Goal: Information Seeking & Learning: Learn about a topic

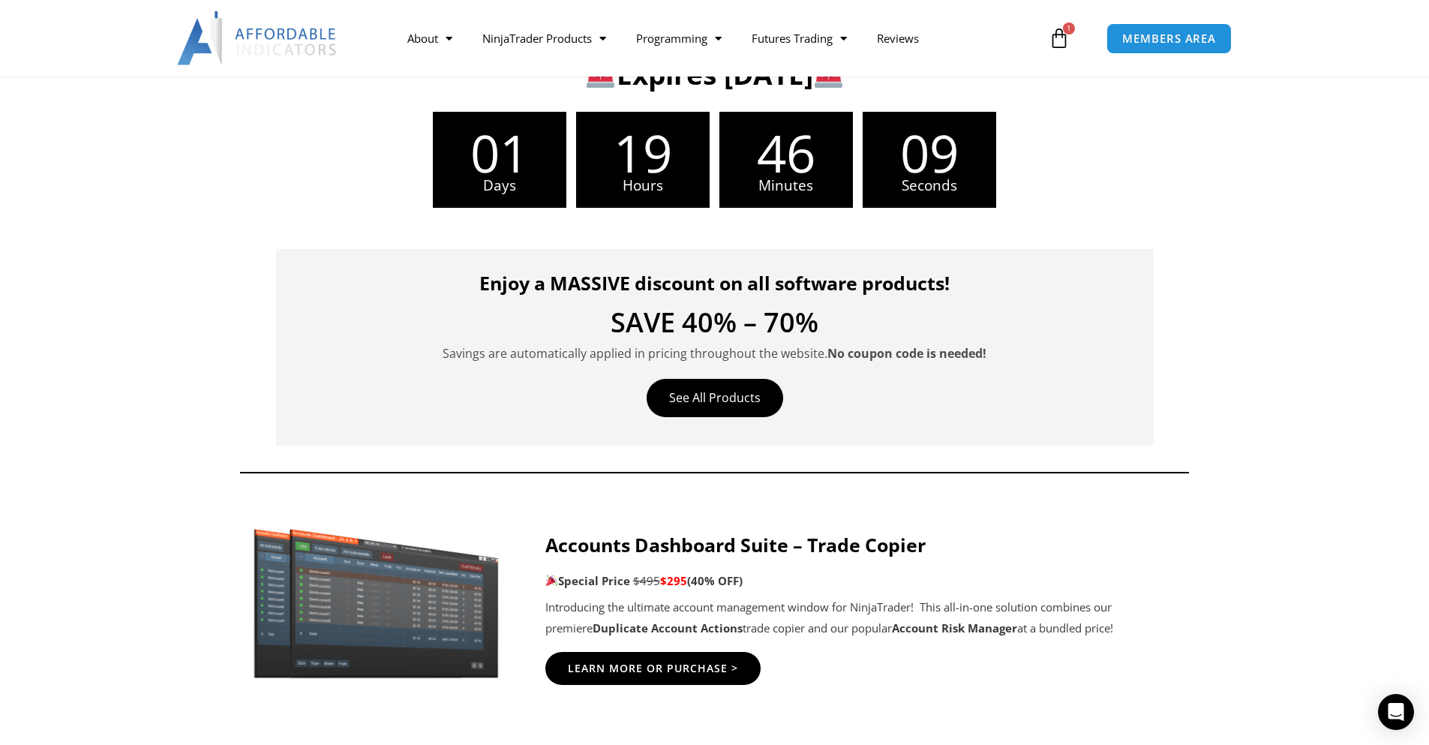
scroll to position [375, 0]
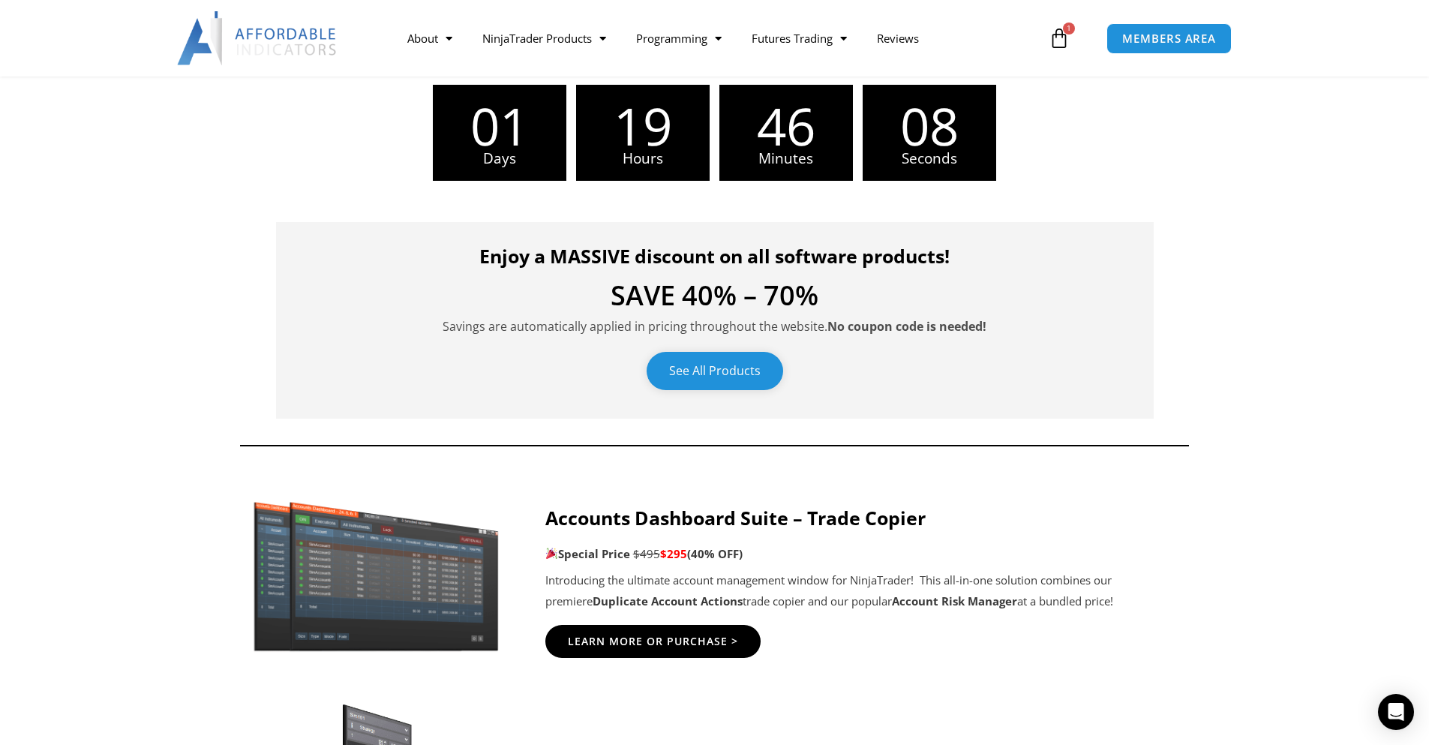
click at [757, 365] on link "See All Products" at bounding box center [715, 371] width 137 height 38
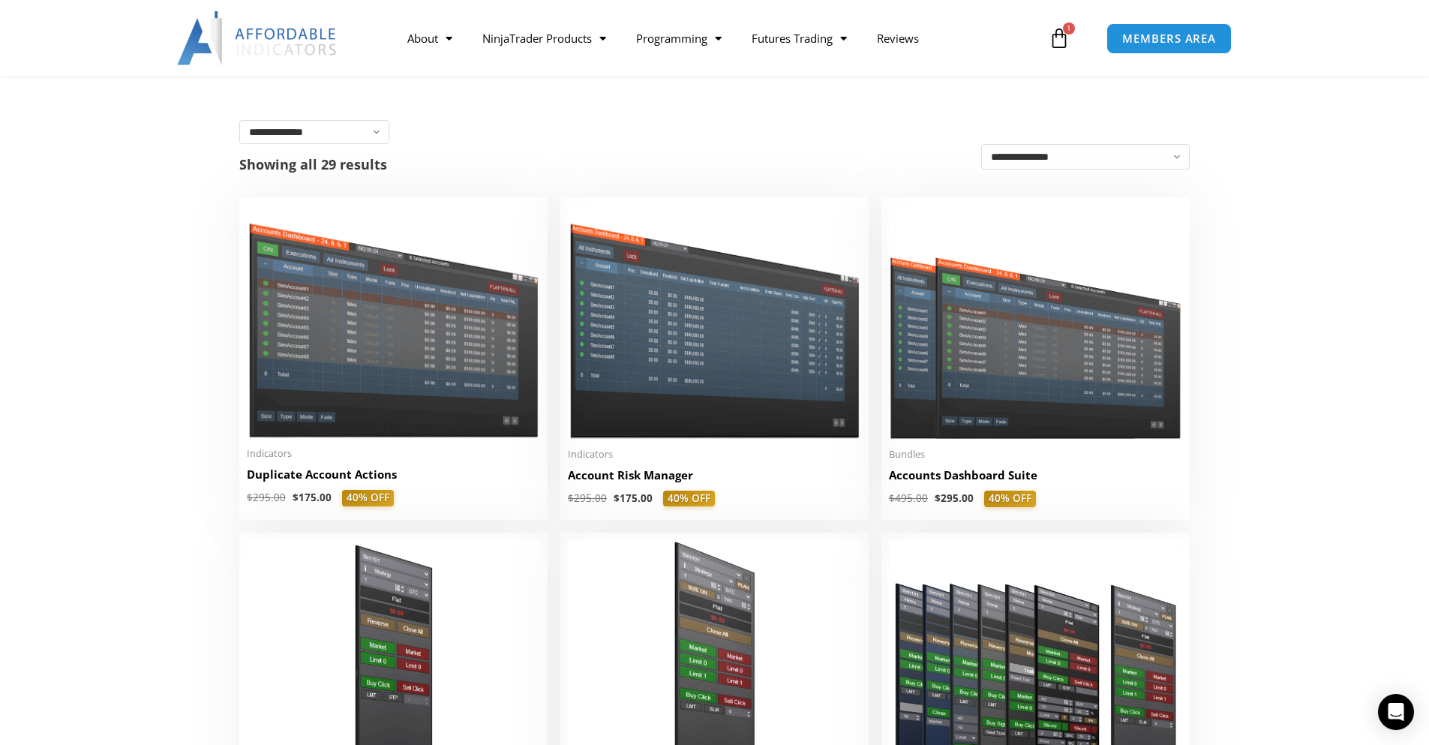
scroll to position [450, 0]
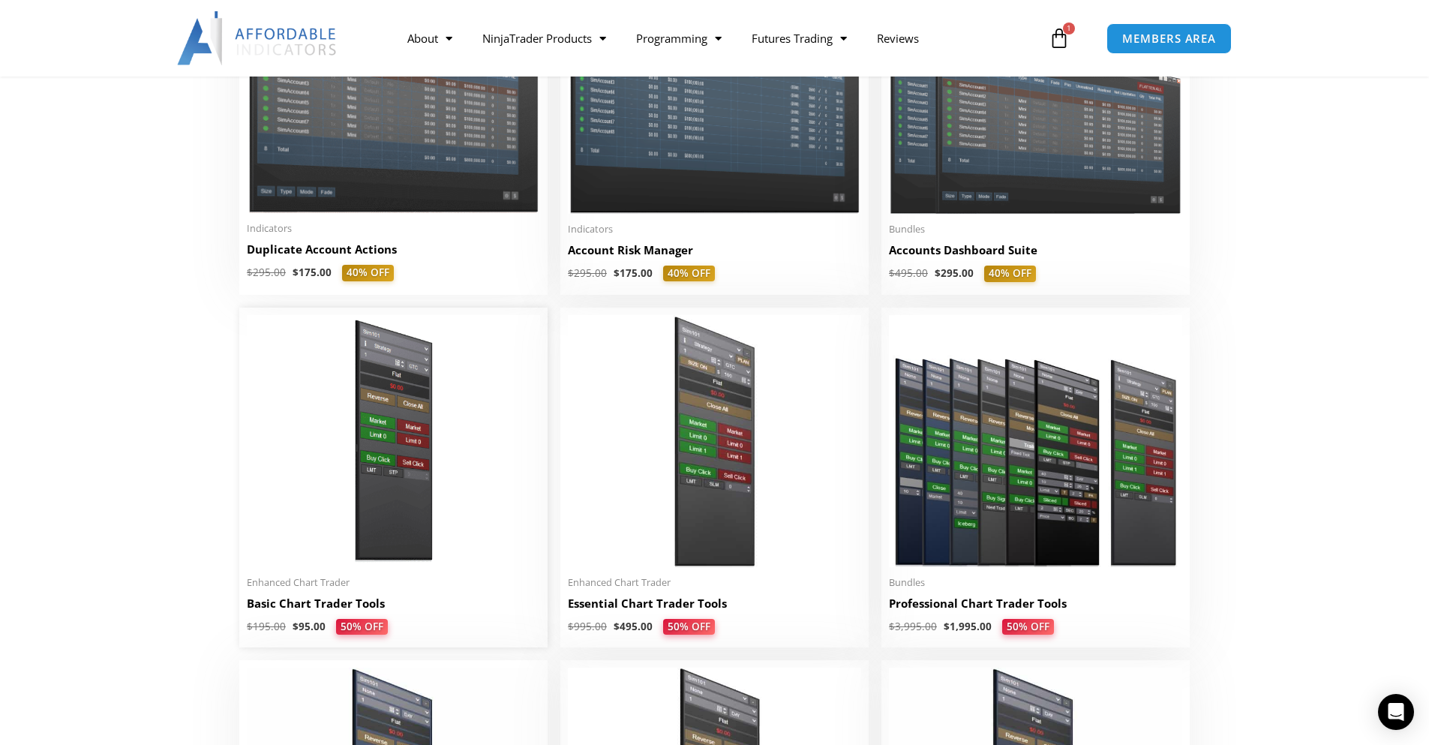
click at [395, 434] on img at bounding box center [393, 441] width 293 height 252
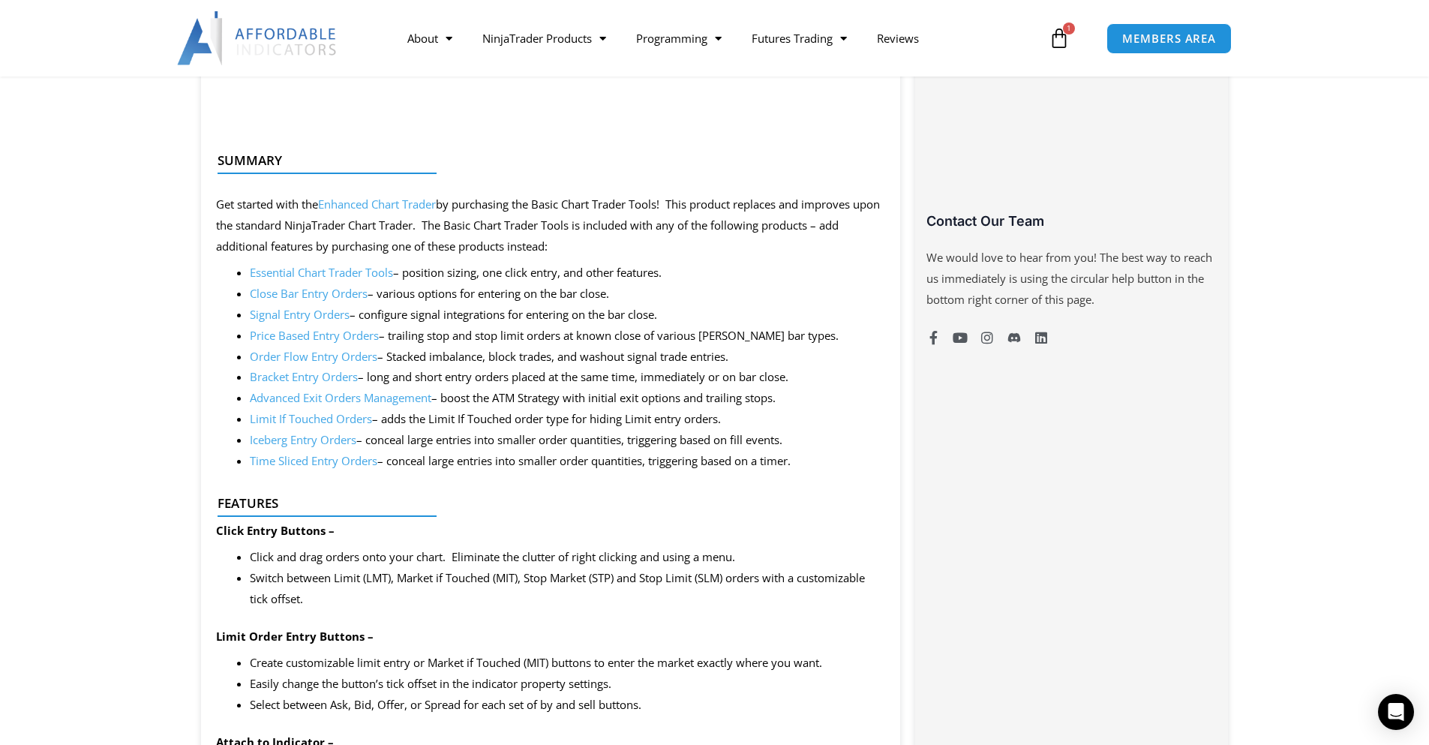
scroll to position [975, 0]
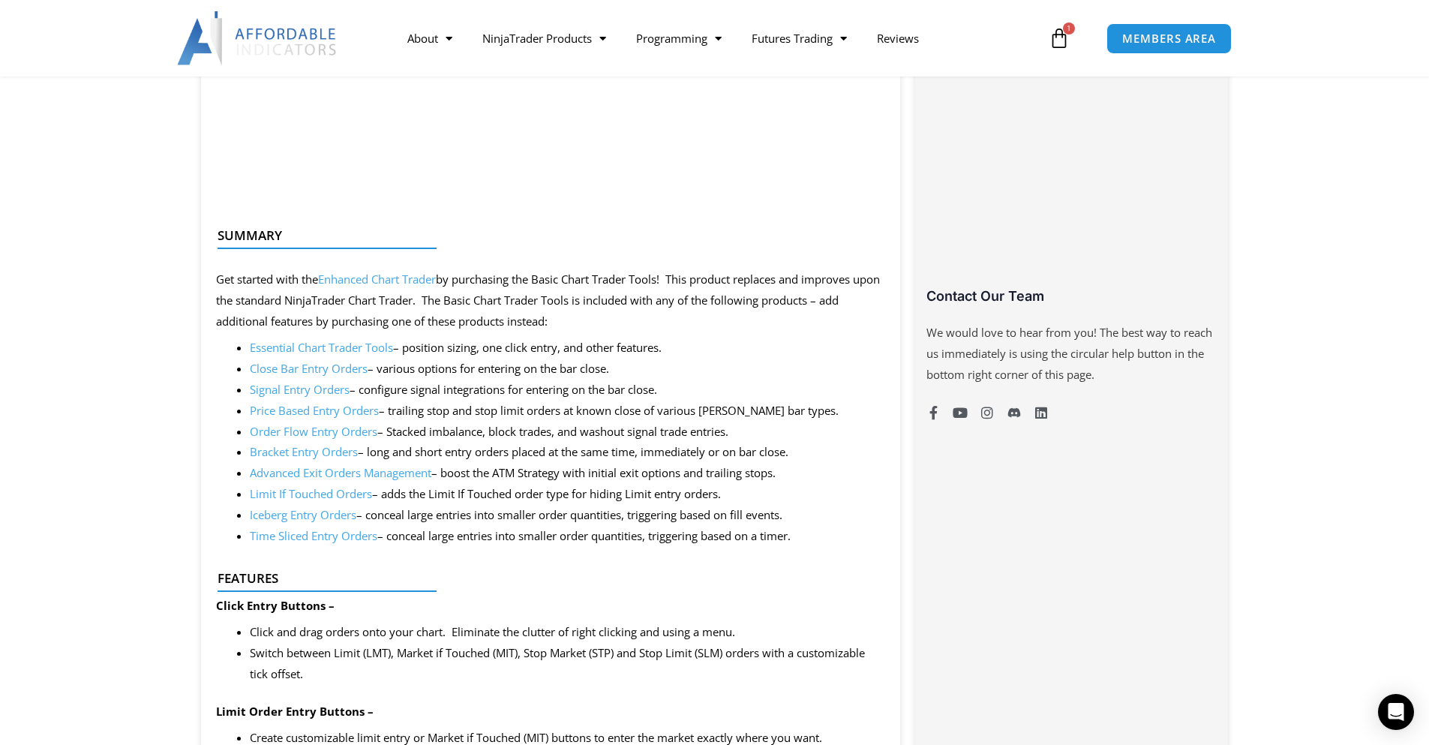
click at [359, 350] on link "Essential Chart Trader Tools" at bounding box center [321, 347] width 143 height 15
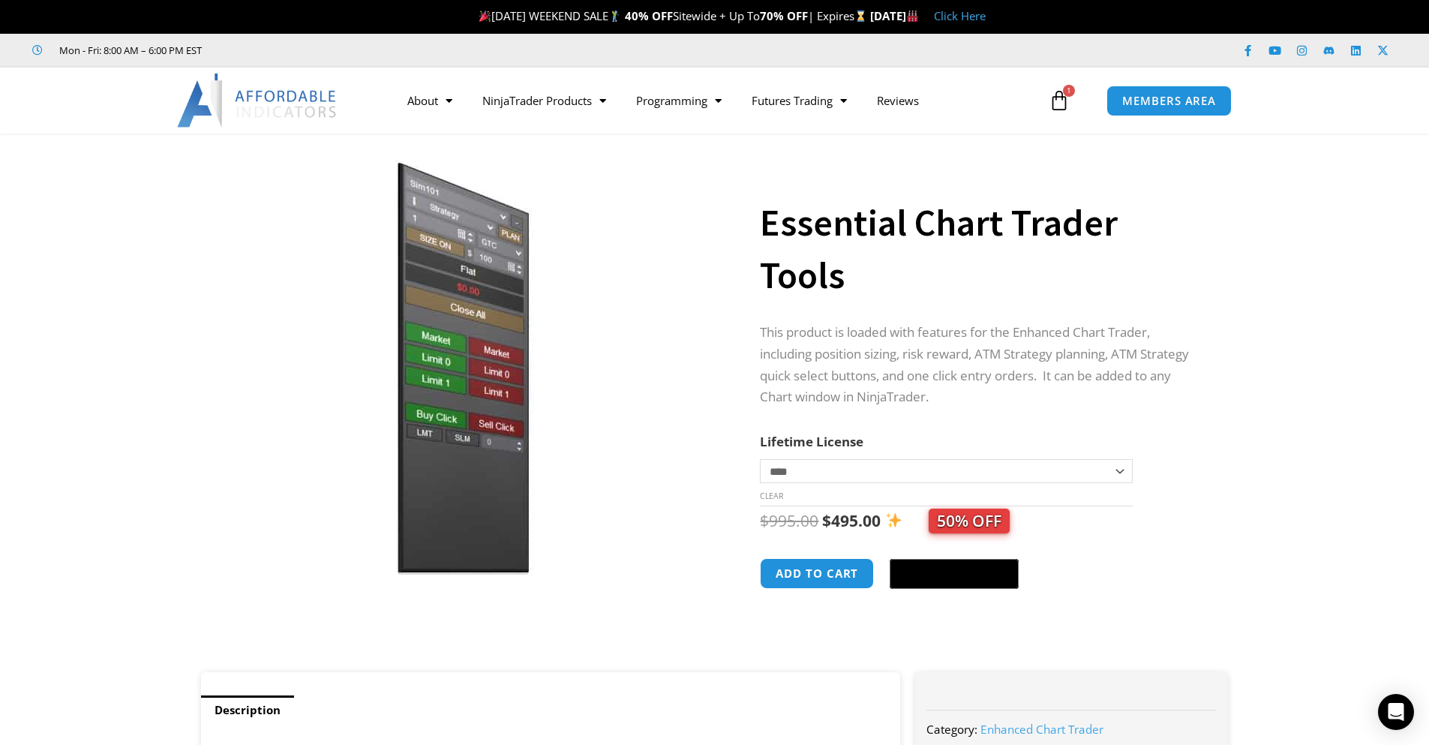
click at [986, 15] on link "Click Here" at bounding box center [960, 15] width 52 height 15
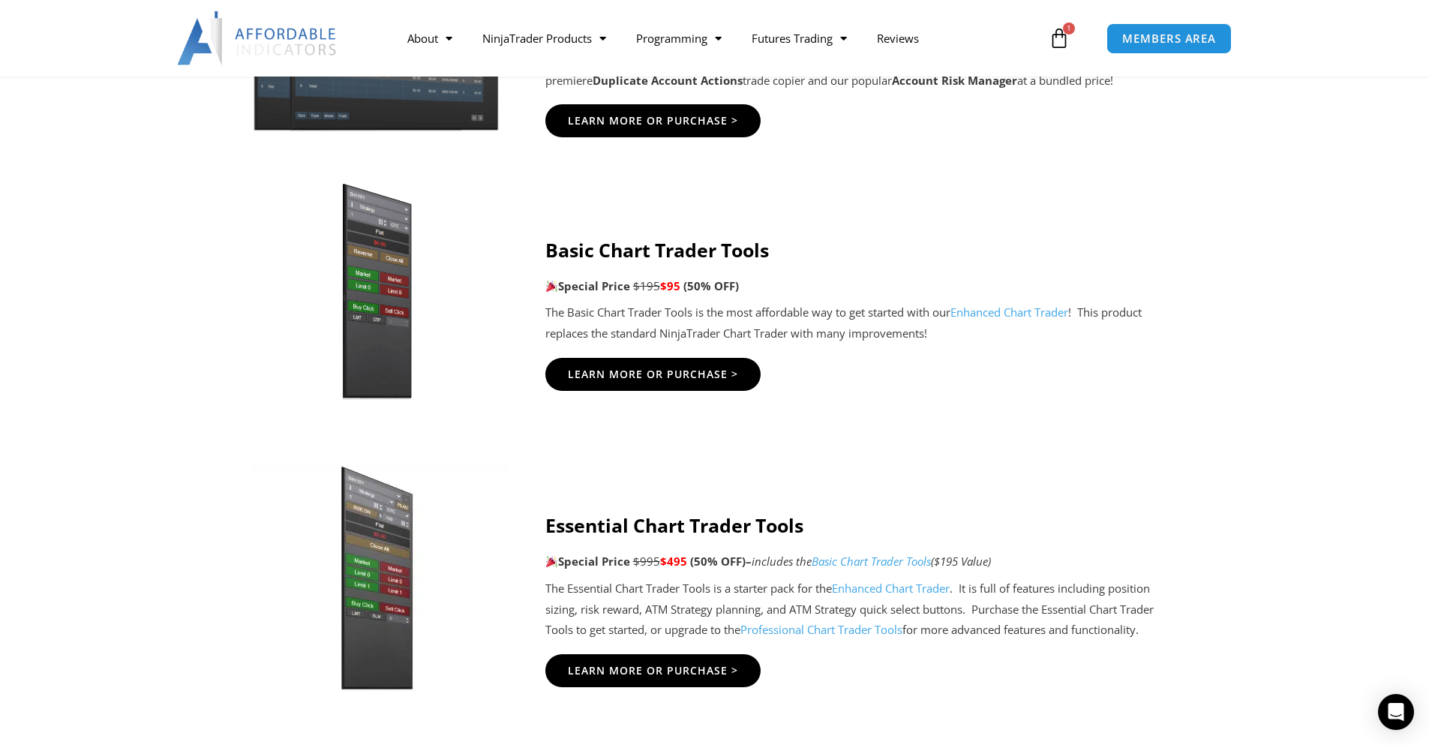
scroll to position [900, 0]
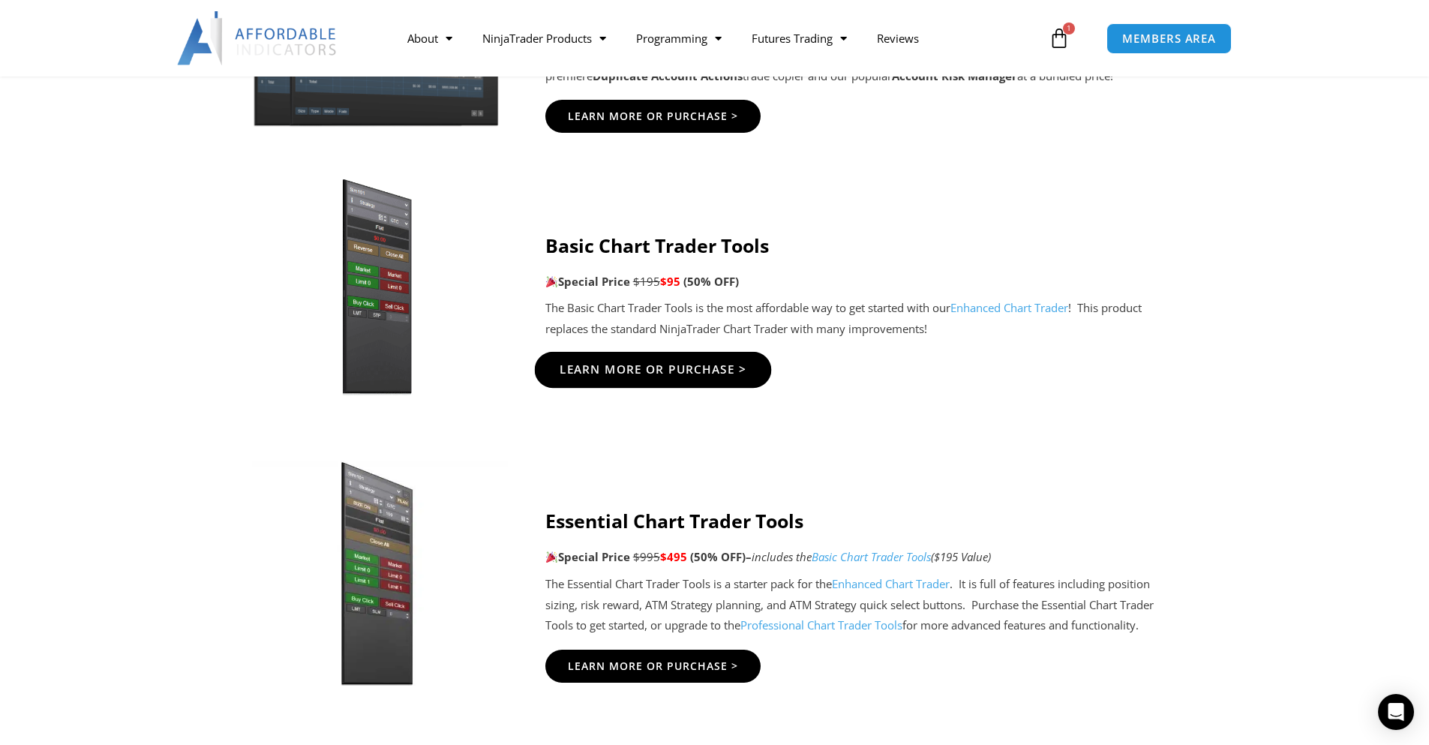
click at [664, 367] on span "Learn More Or Purchase >" at bounding box center [653, 369] width 188 height 11
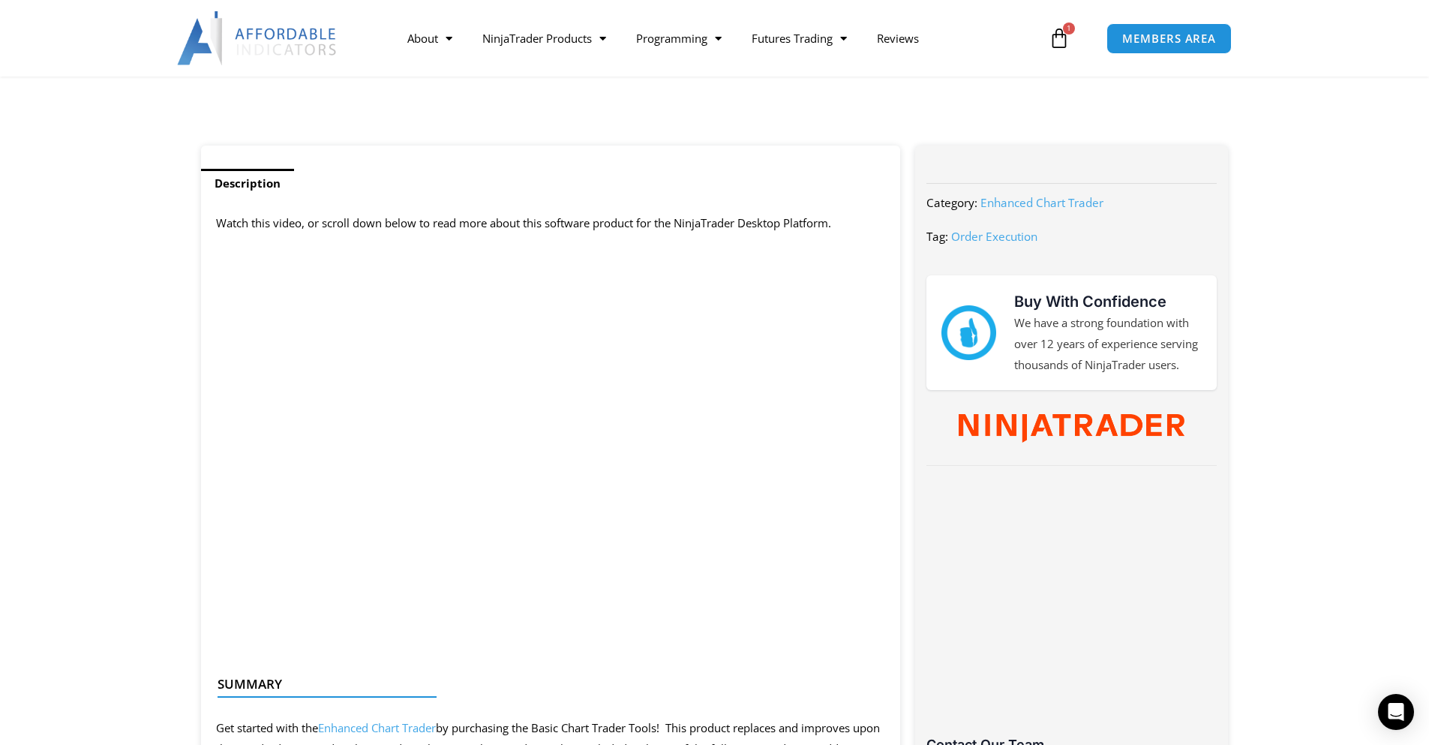
scroll to position [600, 0]
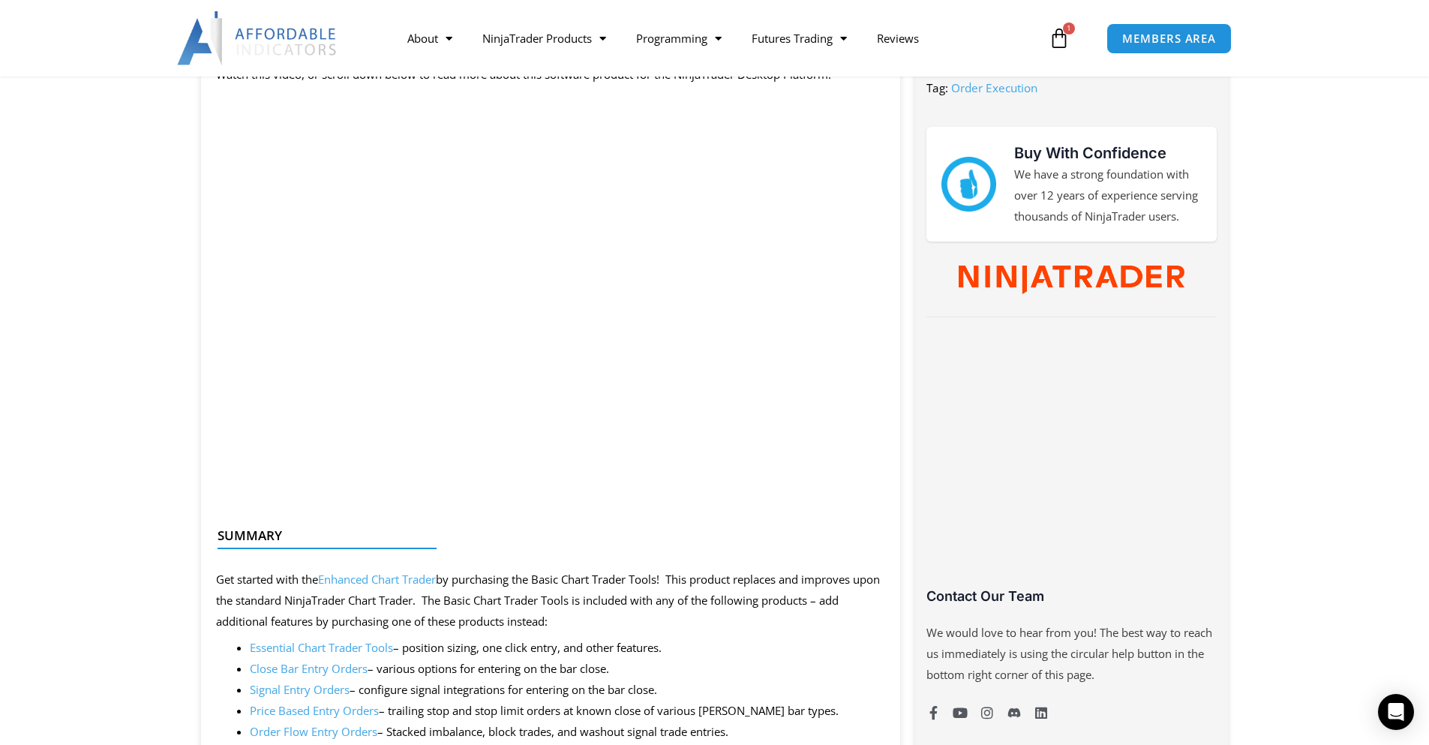
scroll to position [1050, 0]
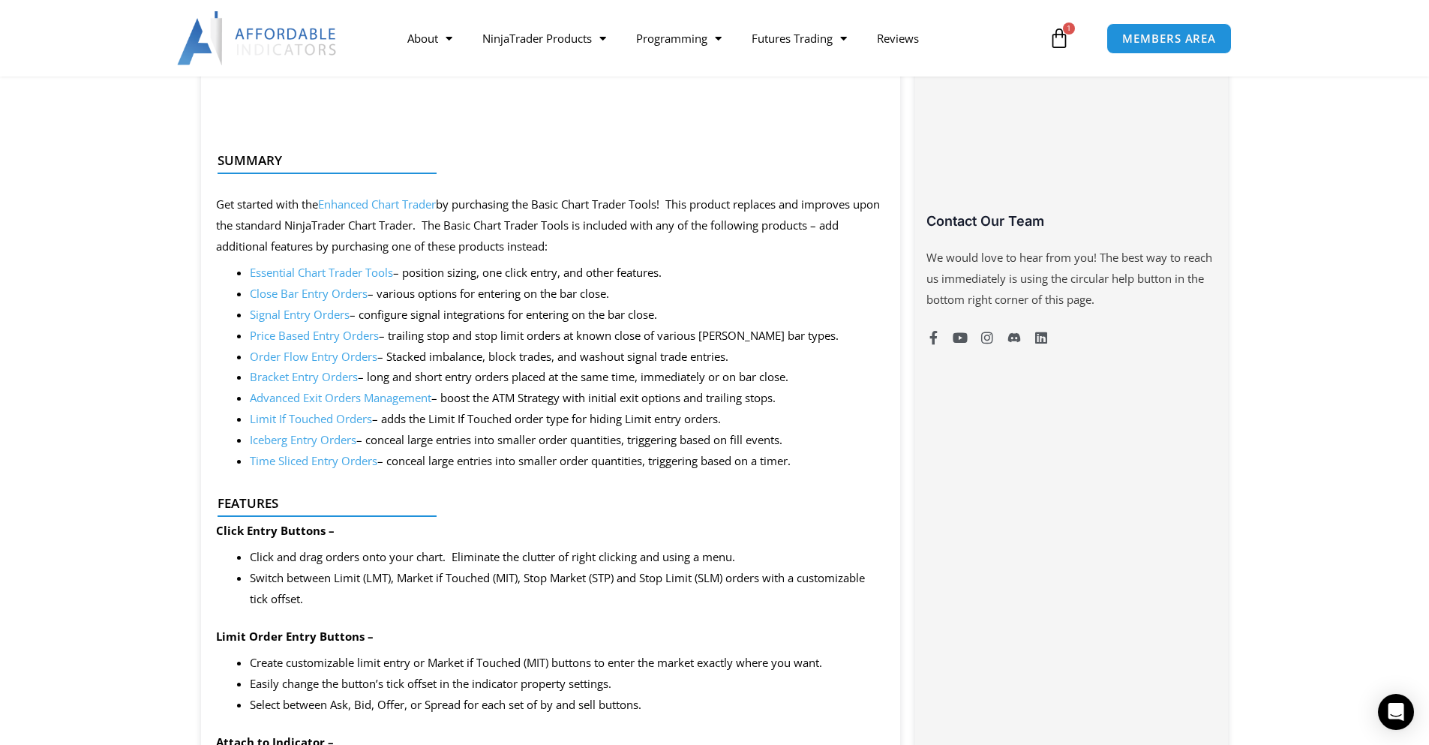
click at [306, 299] on link "Close Bar Entry Orders" at bounding box center [309, 293] width 118 height 15
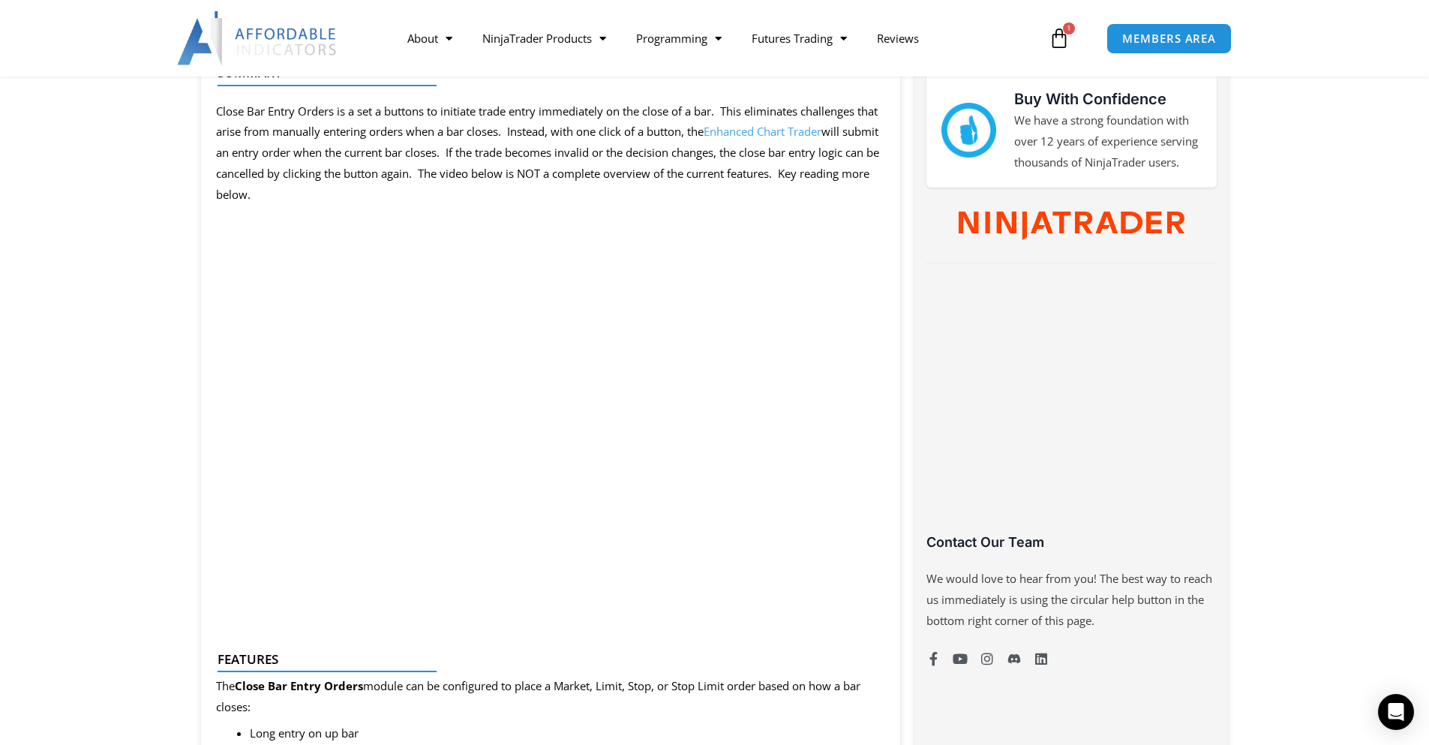
scroll to position [750, 0]
